Goal: Task Accomplishment & Management: Manage account settings

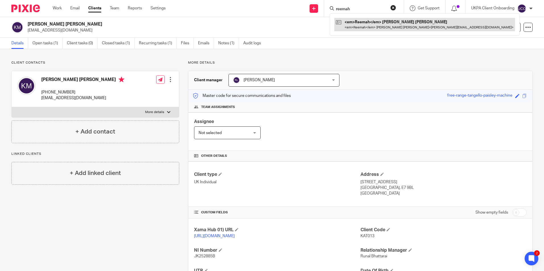
type input "reemah"
click at [363, 23] on link at bounding box center [414, 24] width 161 height 13
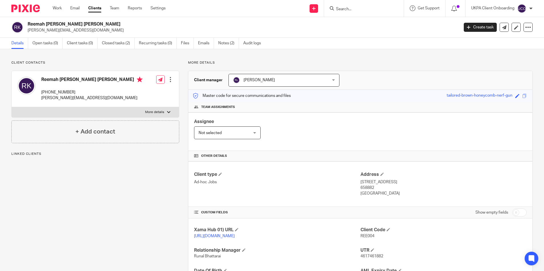
click at [372, 8] on input "Search" at bounding box center [360, 9] width 51 height 5
paste input "[PERSON_NAME][EMAIL_ADDRESS][DOMAIN_NAME]"
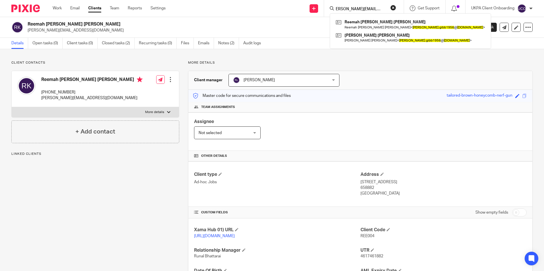
type input "[PERSON_NAME][EMAIL_ADDRESS][DOMAIN_NAME]"
click at [514, 29] on link at bounding box center [515, 27] width 9 height 9
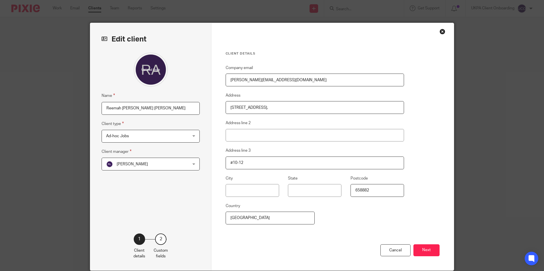
click at [225, 78] on input "[PERSON_NAME][EMAIL_ADDRESS][DOMAIN_NAME]" at bounding box center [314, 80] width 178 height 13
type input "[EMAIL_ADDRESS][DOMAIN_NAME]"
click at [422, 247] on button "Next" at bounding box center [426, 251] width 26 height 12
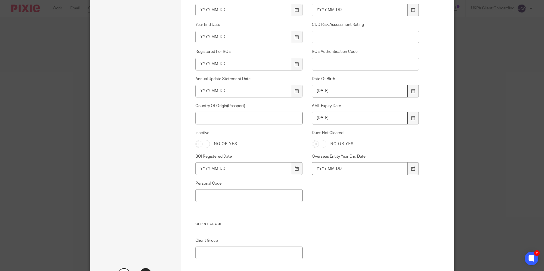
scroll to position [386, 0]
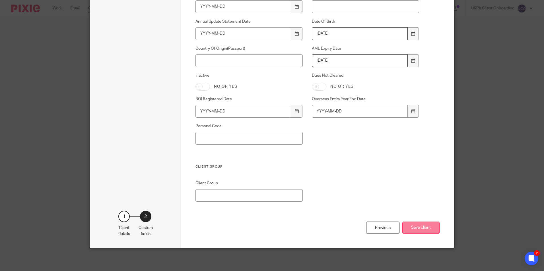
click at [428, 227] on button "Save client" at bounding box center [420, 228] width 37 height 12
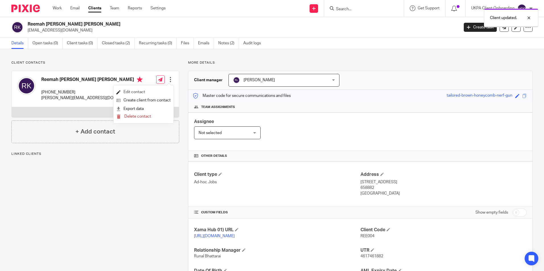
click at [154, 93] on link "Edit contact" at bounding box center [143, 92] width 54 height 8
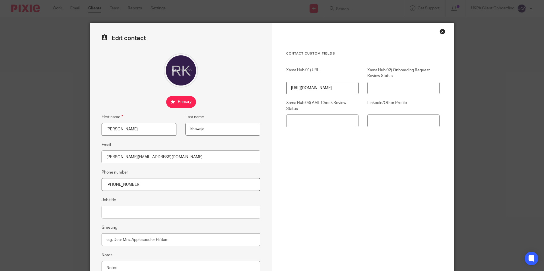
click at [173, 159] on input "[PERSON_NAME][EMAIL_ADDRESS][DOMAIN_NAME]" at bounding box center [180, 157] width 159 height 13
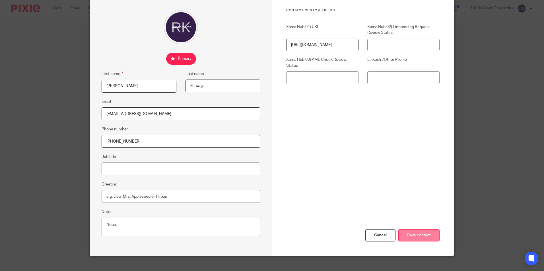
scroll to position [51, 0]
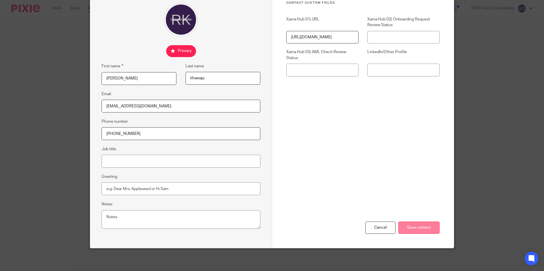
type input "reemah.gibb62@gmail.com"
click at [417, 228] on input "Save contact" at bounding box center [418, 228] width 41 height 12
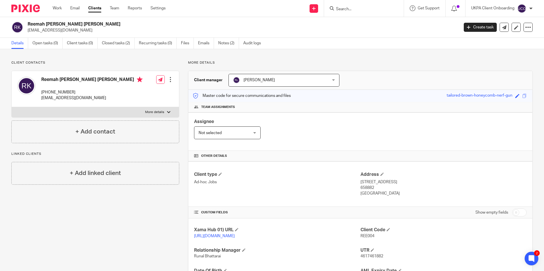
click at [364, 5] on form at bounding box center [365, 8] width 61 height 7
click at [362, 11] on input "Search" at bounding box center [360, 9] width 51 height 5
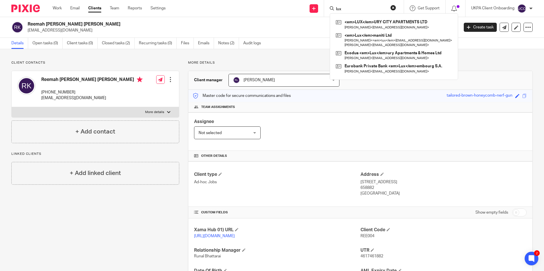
type input "lux"
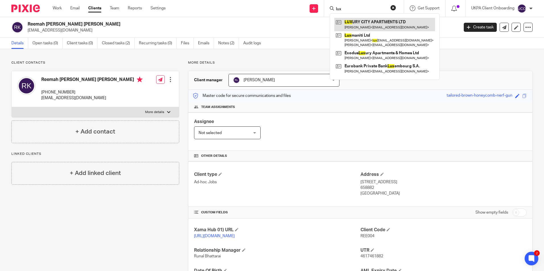
click at [350, 24] on link at bounding box center [384, 24] width 101 height 13
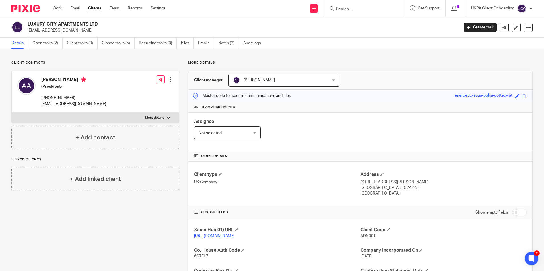
click at [347, 10] on input "Search" at bounding box center [360, 9] width 51 height 5
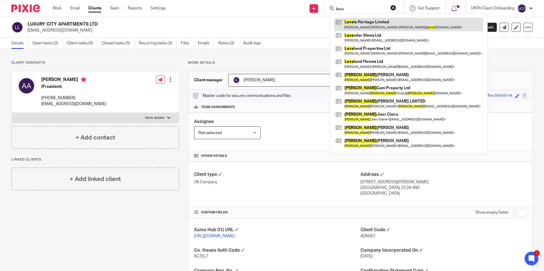
type input "leve"
click at [361, 28] on link at bounding box center [408, 24] width 149 height 13
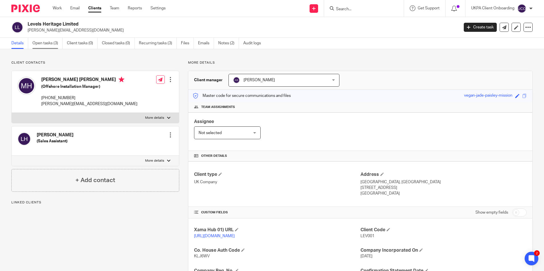
click at [44, 40] on link "Open tasks (3)" at bounding box center [47, 43] width 30 height 11
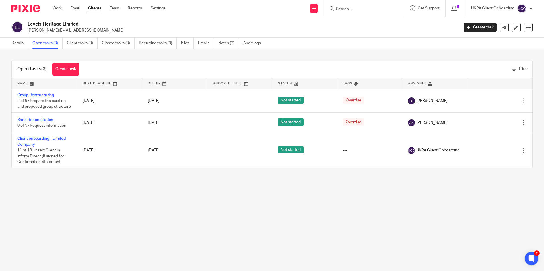
click at [362, 10] on input "Search" at bounding box center [360, 9] width 51 height 5
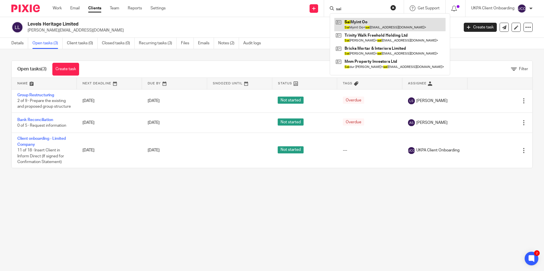
type input "sai"
click at [356, 24] on link at bounding box center [389, 24] width 111 height 13
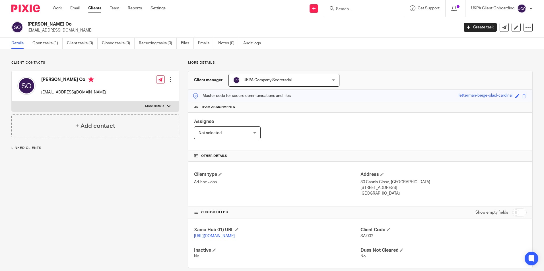
click at [47, 24] on h2 "[PERSON_NAME] Oo" at bounding box center [199, 24] width 342 height 6
click at [47, 24] on h2 "Sai Myint Oo" at bounding box center [199, 24] width 342 height 6
click at [356, 7] on input "Search" at bounding box center [360, 9] width 51 height 5
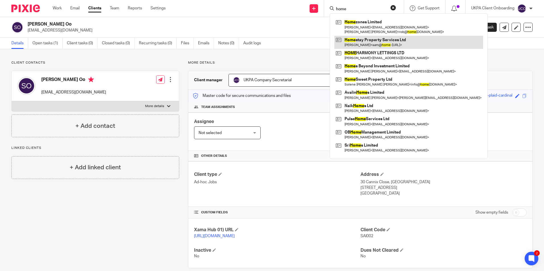
type input "home"
click at [358, 40] on link at bounding box center [408, 42] width 149 height 13
